Goal: Transaction & Acquisition: Purchase product/service

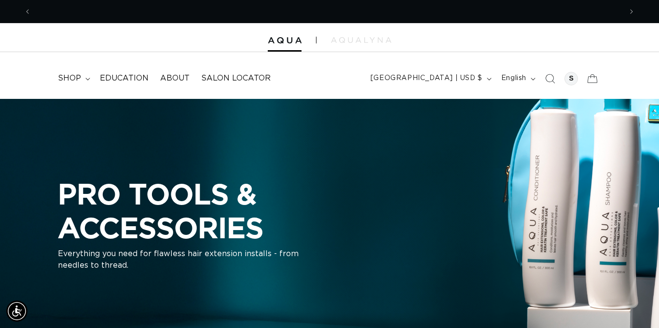
scroll to position [0, 591]
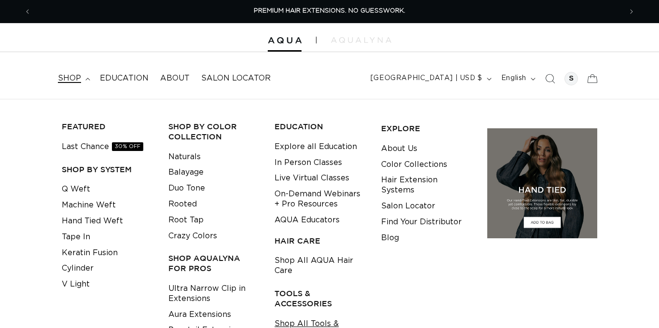
click at [297, 316] on link "Shop All Tools & Accessories" at bounding box center [321, 329] width 92 height 26
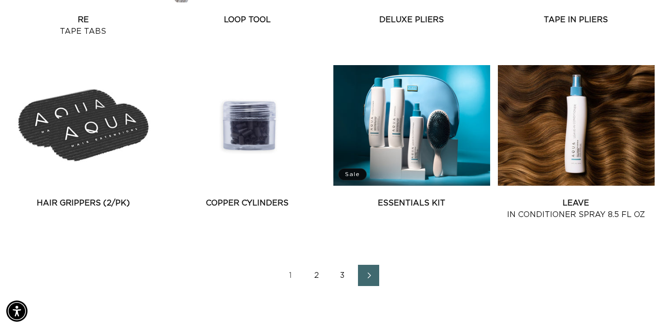
scroll to position [0, 1181]
click at [319, 273] on link "2" at bounding box center [316, 275] width 21 height 21
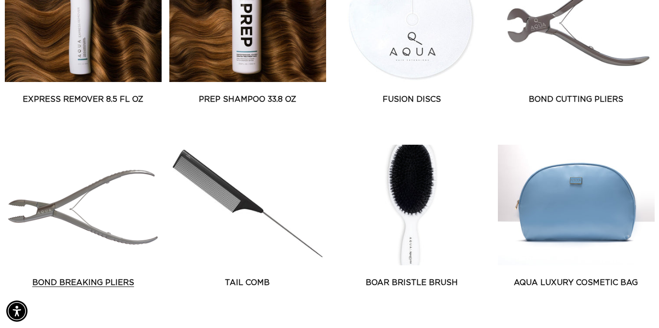
click at [76, 277] on link "Bond Breaking Pliers" at bounding box center [83, 283] width 157 height 12
click at [424, 94] on link "Fusion Discs" at bounding box center [411, 100] width 157 height 12
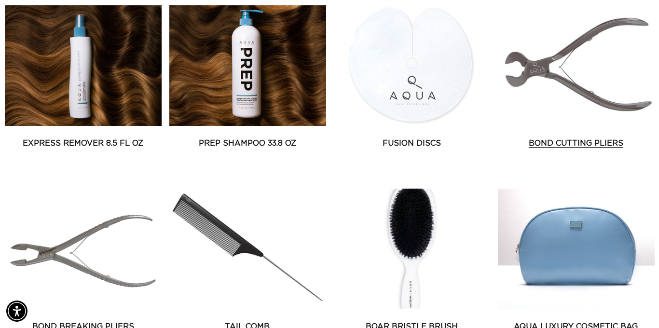
click at [550, 138] on link "Bond Cutting Pliers" at bounding box center [576, 144] width 157 height 12
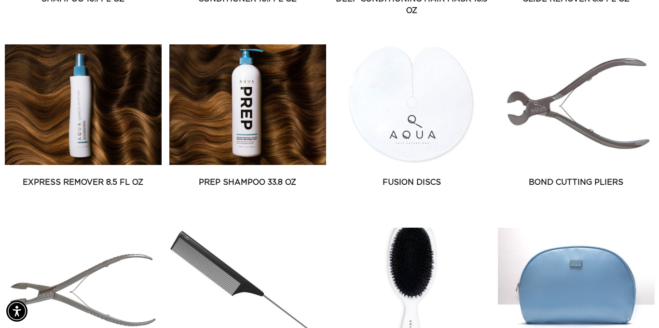
scroll to position [569, 0]
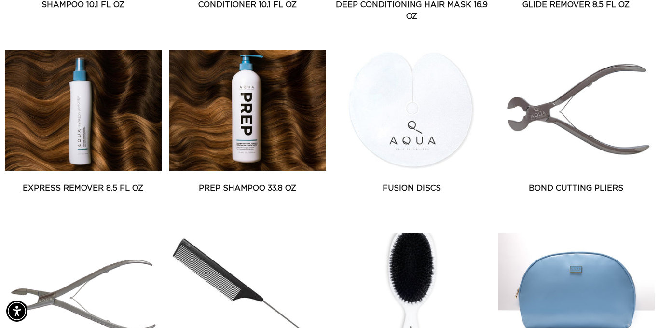
click at [99, 182] on link "Express Remover 8.5 fl oz" at bounding box center [83, 188] width 157 height 12
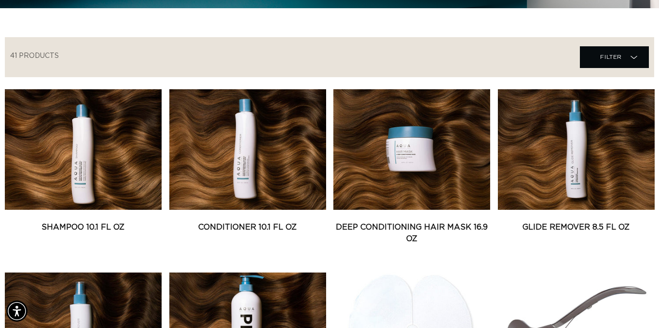
scroll to position [0, 0]
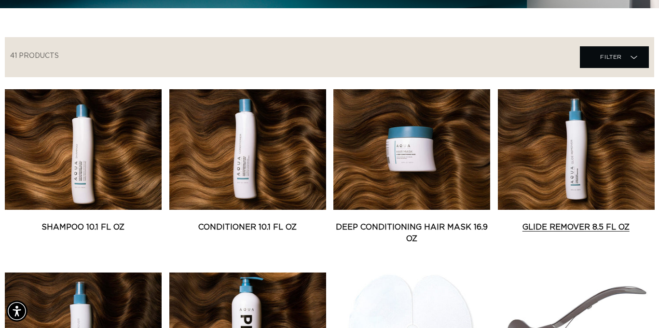
click at [546, 221] on link "Glide Remover 8.5 fl oz" at bounding box center [576, 227] width 157 height 12
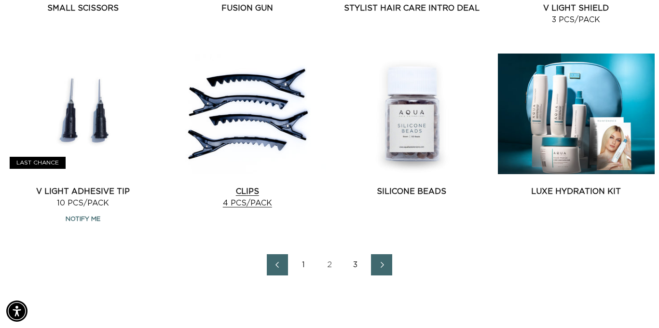
scroll to position [1128, 0]
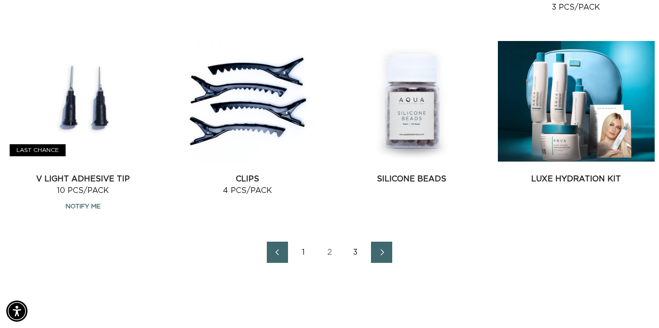
click at [377, 248] on link "Next page" at bounding box center [381, 252] width 21 height 21
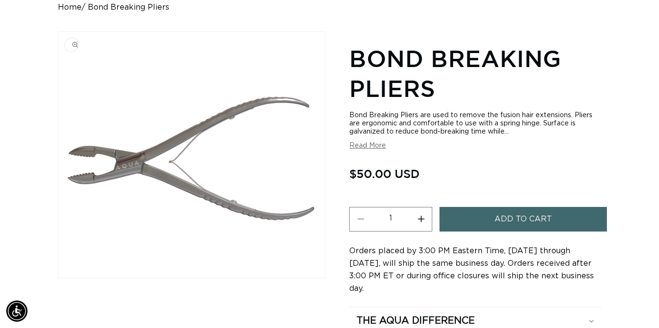
scroll to position [0, 1181]
click at [480, 215] on button "Add to cart" at bounding box center [523, 219] width 167 height 25
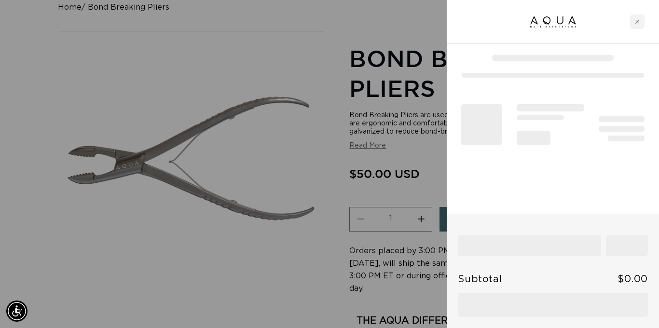
scroll to position [0, 0]
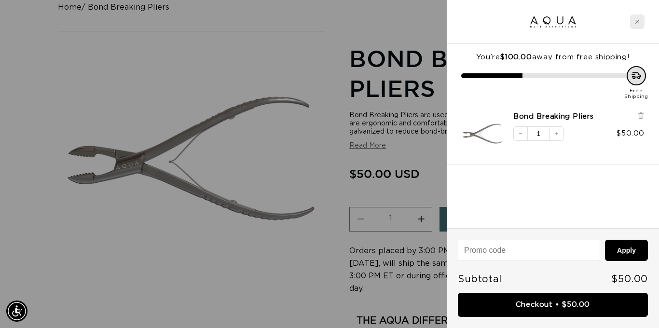
click at [637, 19] on icon "Close cart" at bounding box center [637, 21] width 5 height 5
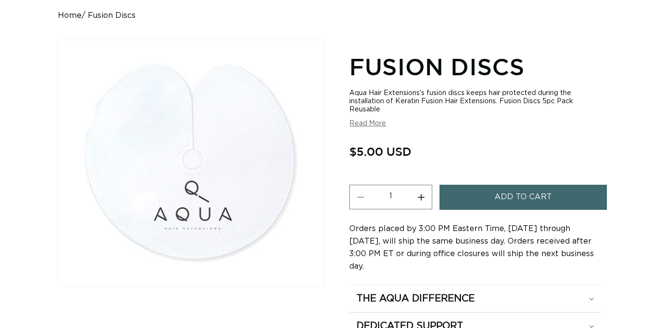
scroll to position [100, 0]
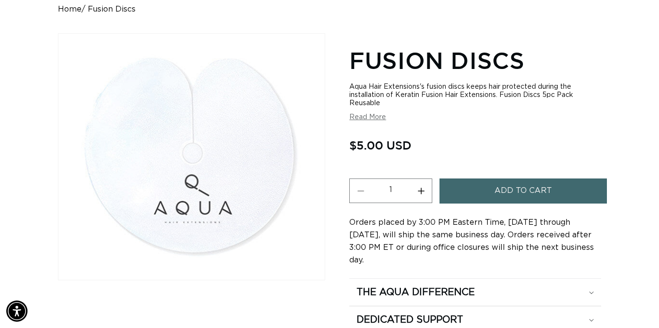
click at [477, 188] on button "Add to cart" at bounding box center [523, 191] width 167 height 25
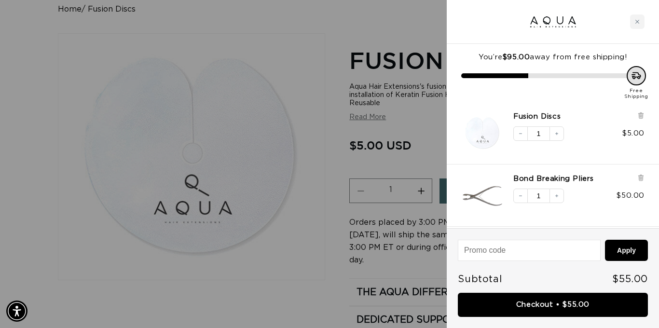
scroll to position [0, 1181]
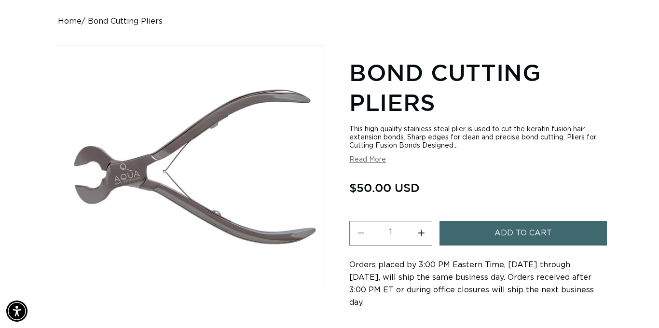
click at [467, 221] on button "Add to cart" at bounding box center [523, 233] width 167 height 25
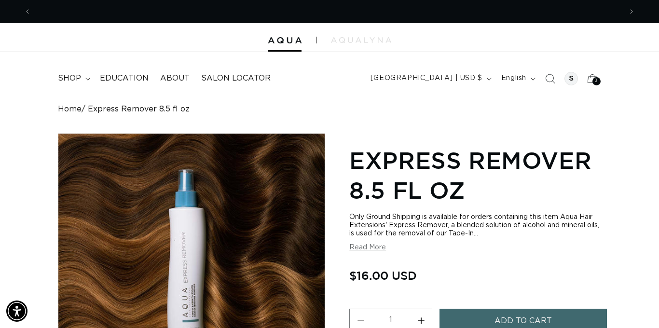
scroll to position [0, 591]
click at [379, 247] on button "Read More" at bounding box center [367, 248] width 37 height 8
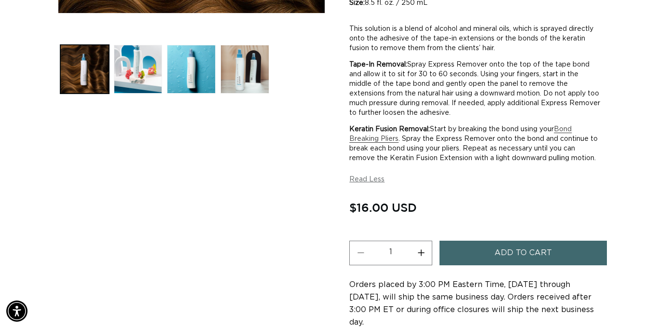
scroll to position [374, 0]
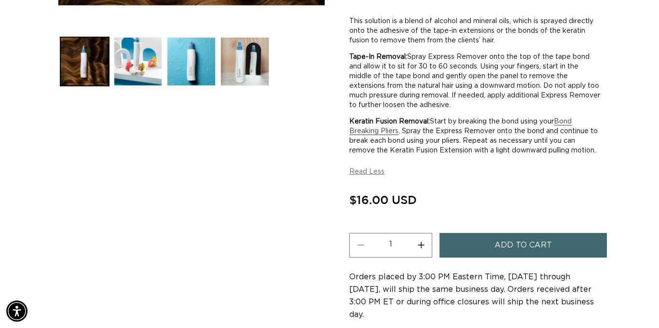
click at [481, 240] on button "Add to cart" at bounding box center [523, 245] width 167 height 25
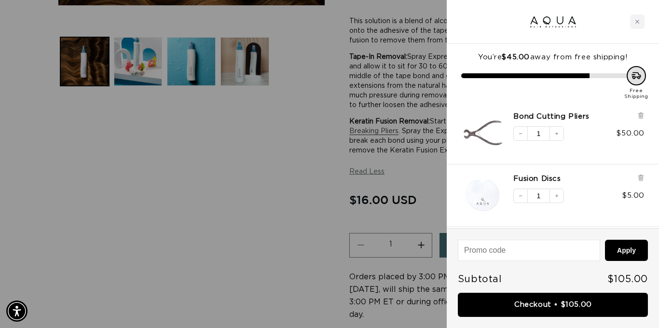
scroll to position [0, 591]
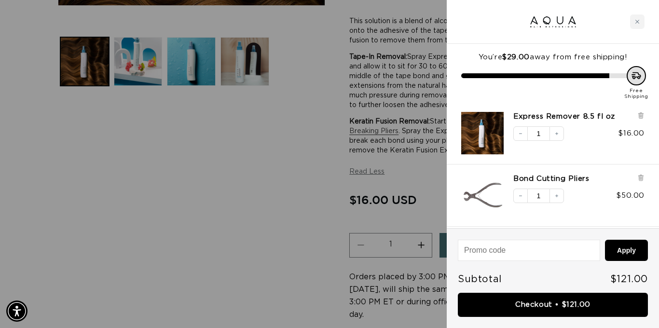
click at [335, 55] on div at bounding box center [329, 164] width 659 height 328
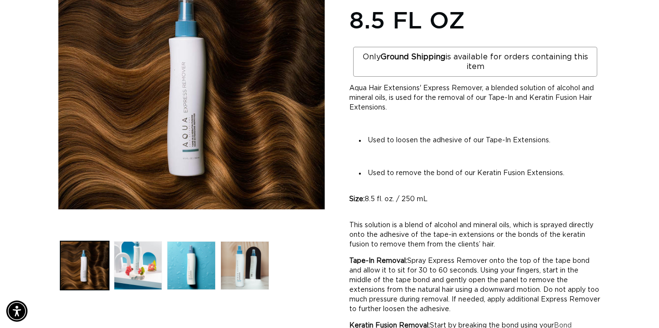
scroll to position [0, 0]
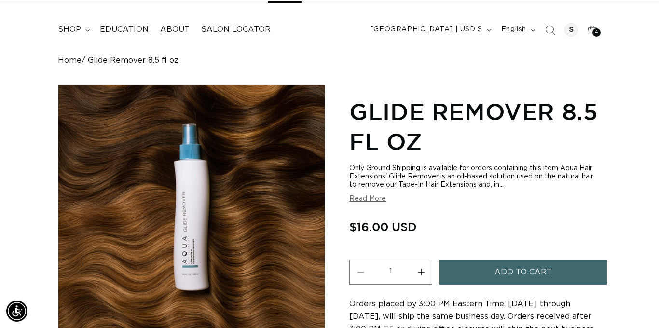
click at [379, 198] on button "Read More" at bounding box center [367, 199] width 37 height 8
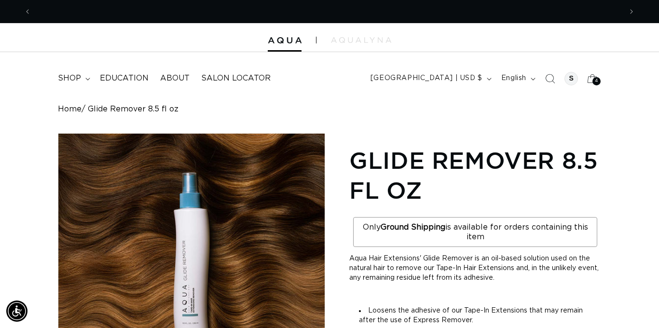
scroll to position [0, 1181]
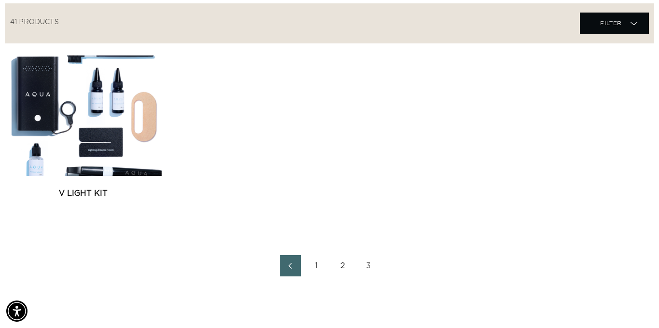
scroll to position [0, 591]
click at [285, 267] on icon "Previous page" at bounding box center [290, 266] width 13 height 7
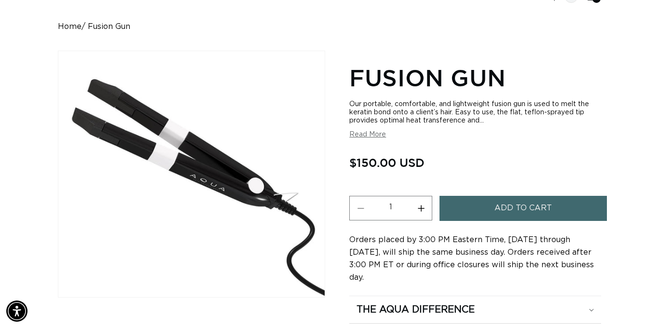
scroll to position [0, 1181]
click at [487, 207] on button "Add to cart" at bounding box center [523, 208] width 167 height 25
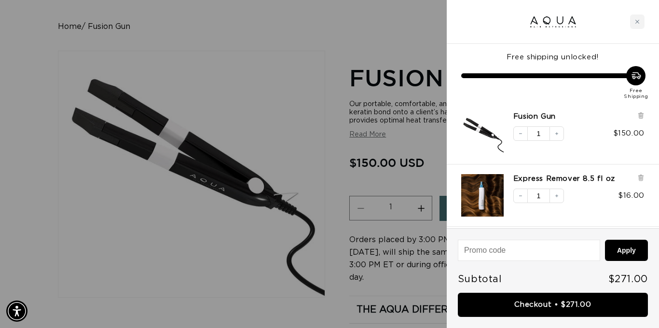
scroll to position [0, 0]
